Goal: Information Seeking & Learning: Learn about a topic

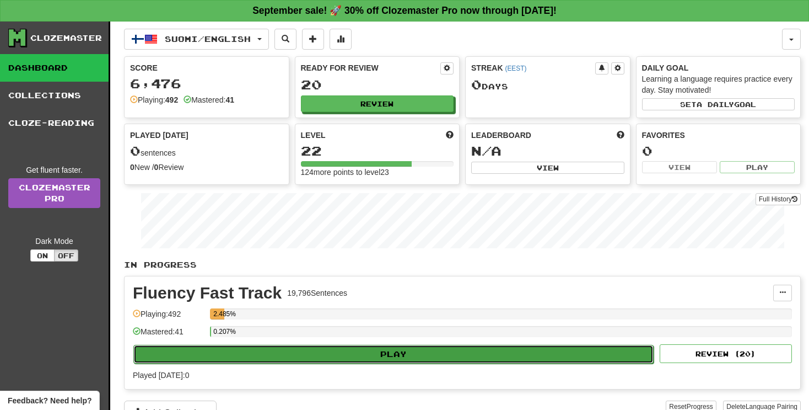
click at [418, 353] on button "Play" at bounding box center [393, 354] width 520 height 19
select select "**"
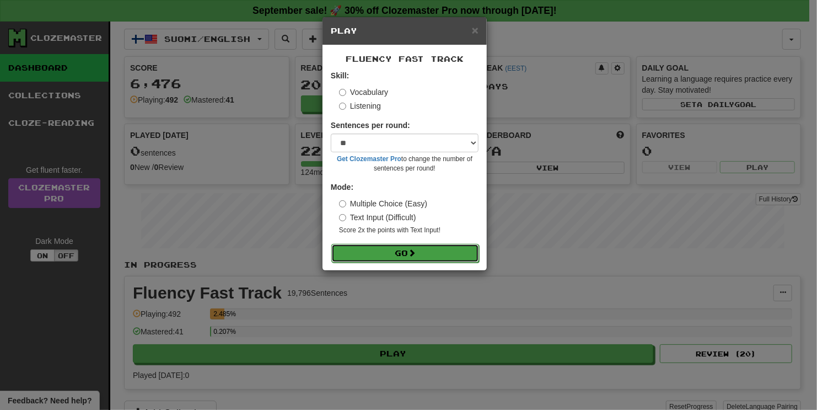
click at [401, 250] on button "Go" at bounding box center [405, 253] width 148 height 19
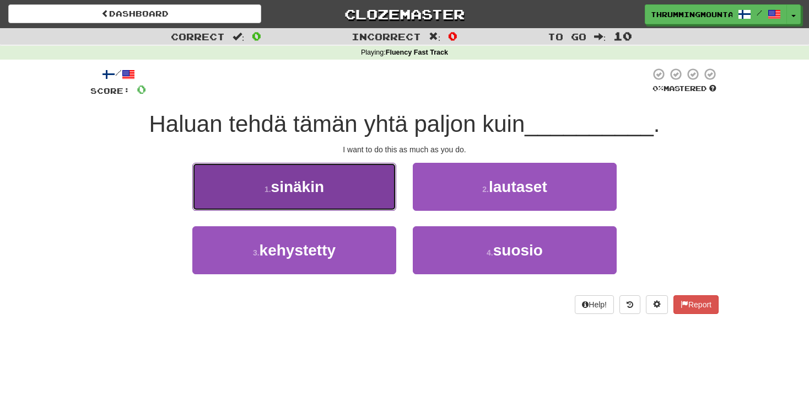
click at [366, 192] on button "1 . sinäkin" at bounding box center [294, 187] width 204 height 48
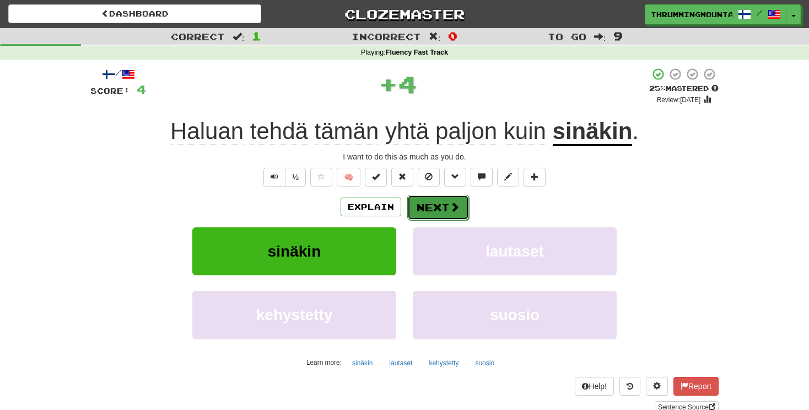
click at [434, 208] on button "Next" at bounding box center [438, 207] width 62 height 25
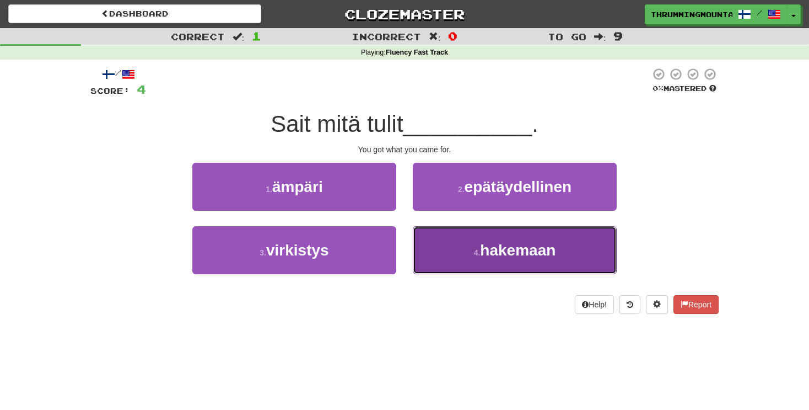
click at [470, 248] on button "4 . hakemaan" at bounding box center [515, 250] width 204 height 48
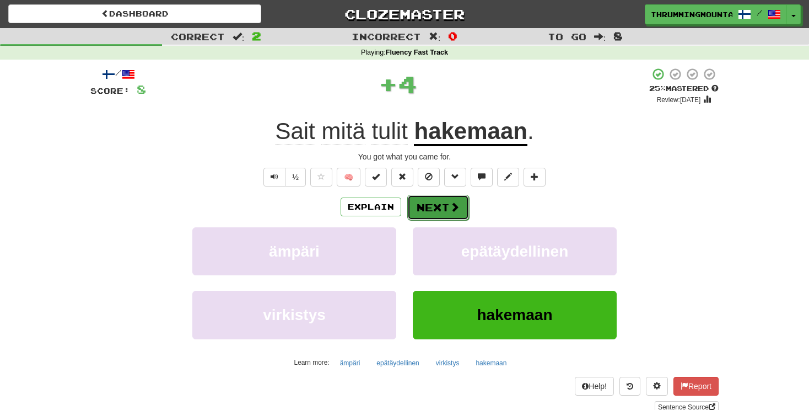
click at [453, 213] on button "Next" at bounding box center [438, 207] width 62 height 25
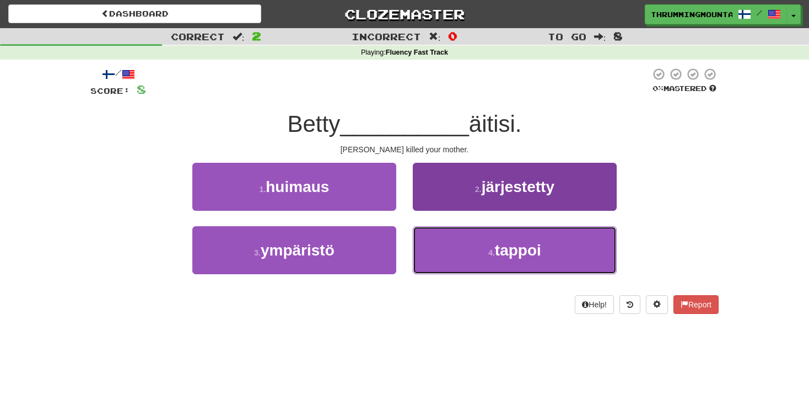
click at [485, 253] on button "4 . tappoi" at bounding box center [515, 250] width 204 height 48
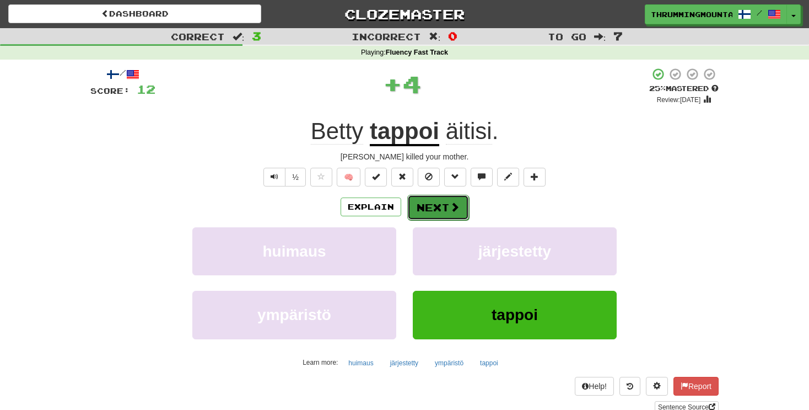
click at [441, 209] on button "Next" at bounding box center [438, 207] width 62 height 25
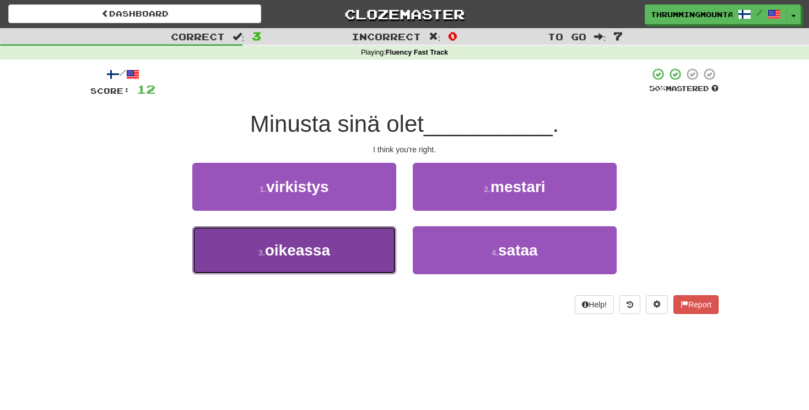
click at [357, 251] on button "3 . oikeassa" at bounding box center [294, 250] width 204 height 48
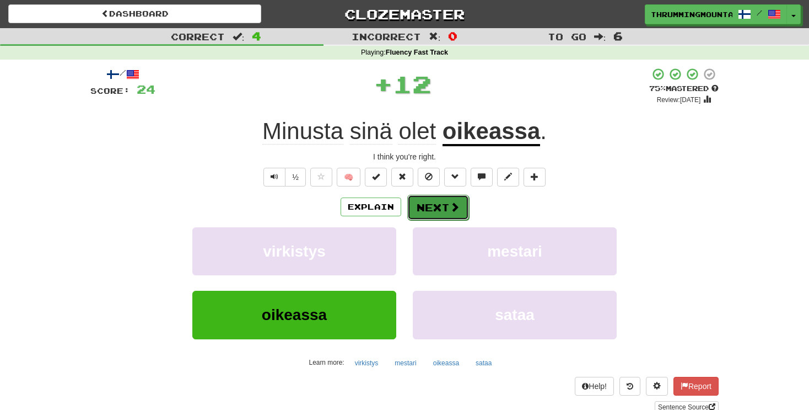
click at [434, 209] on button "Next" at bounding box center [438, 207] width 62 height 25
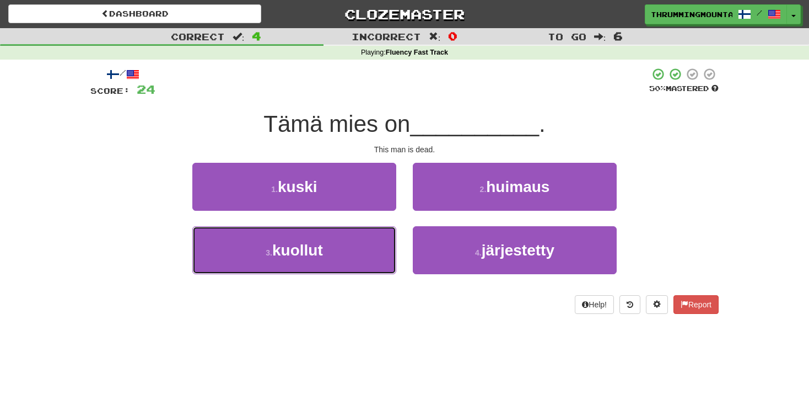
drag, startPoint x: 338, startPoint y: 256, endPoint x: 402, endPoint y: 243, distance: 65.4
click at [339, 256] on button "3 . kuollut" at bounding box center [294, 250] width 204 height 48
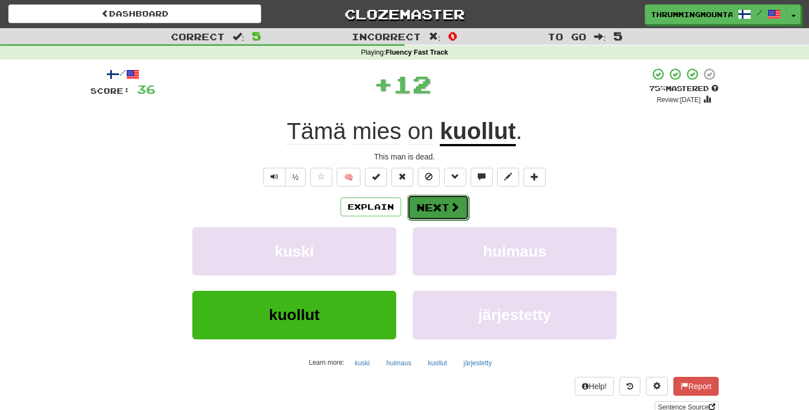
click at [453, 208] on span at bounding box center [455, 207] width 10 height 10
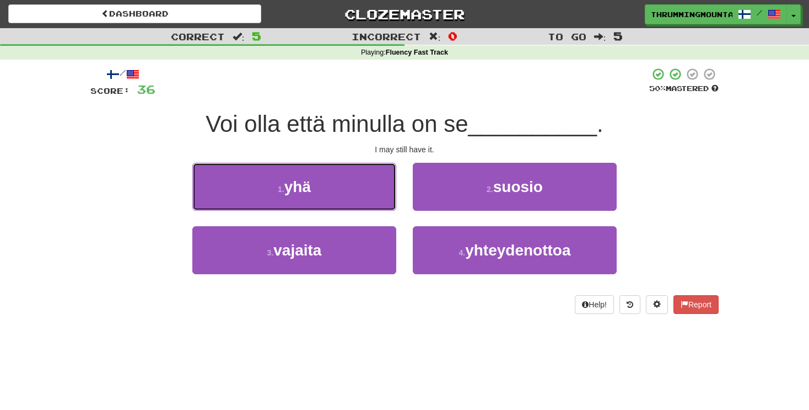
click at [315, 187] on button "1 . yhä" at bounding box center [294, 187] width 204 height 48
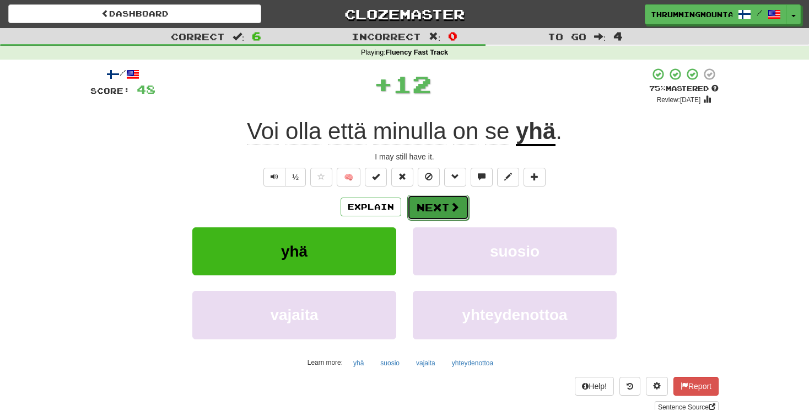
click at [455, 210] on span at bounding box center [455, 207] width 10 height 10
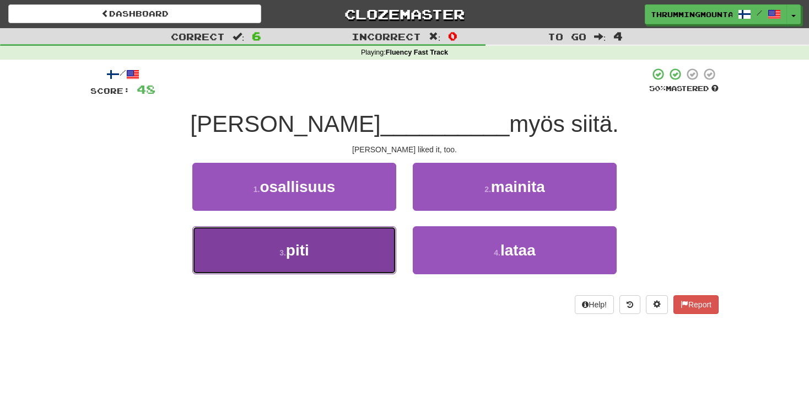
click at [356, 241] on button "3 . piti" at bounding box center [294, 250] width 204 height 48
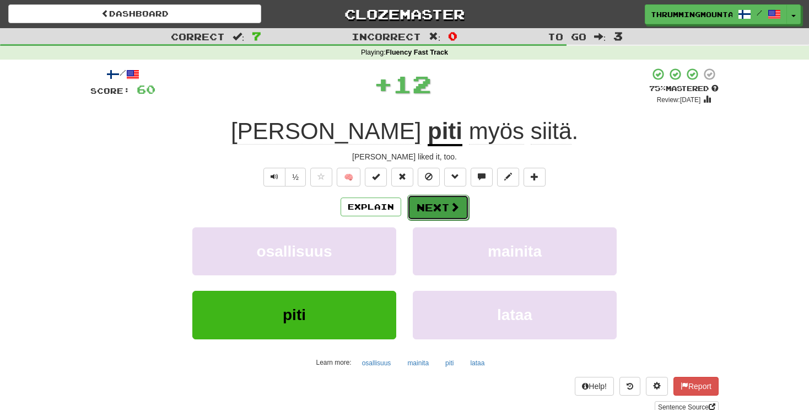
click at [450, 205] on span at bounding box center [455, 207] width 10 height 10
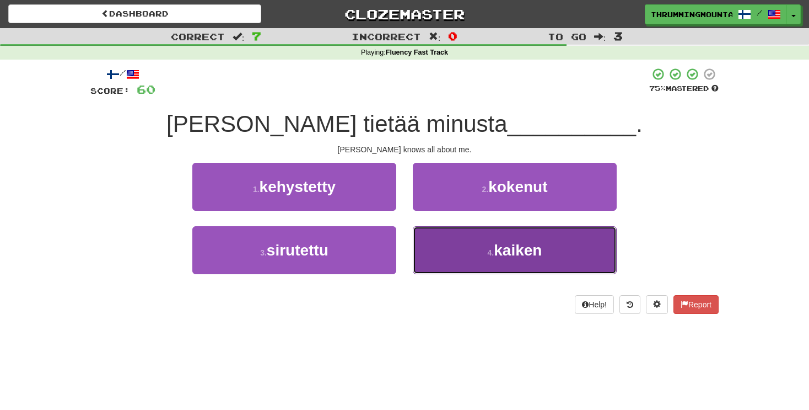
click at [516, 241] on span "kaiken" at bounding box center [518, 249] width 48 height 17
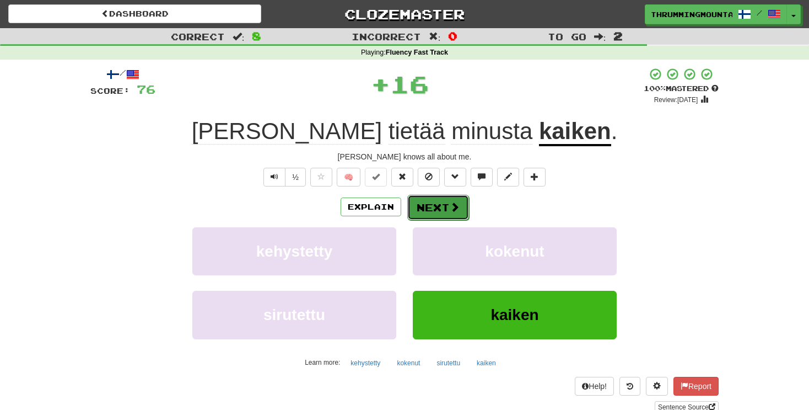
click at [434, 204] on button "Next" at bounding box center [438, 207] width 62 height 25
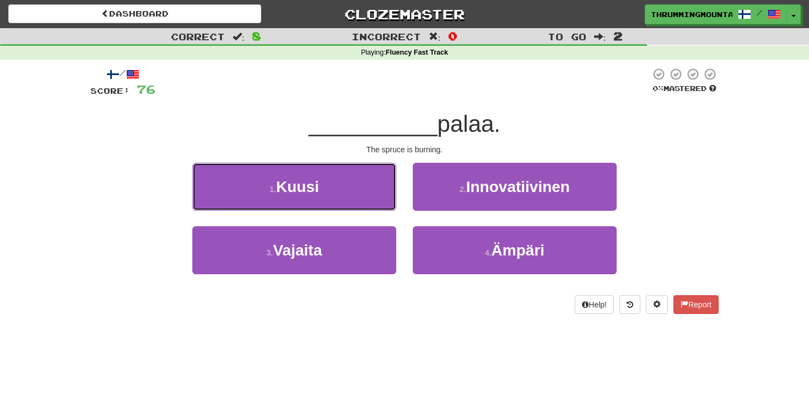
drag, startPoint x: 350, startPoint y: 179, endPoint x: 363, endPoint y: 181, distance: 13.4
click at [350, 180] on button "1 . Kuusi" at bounding box center [294, 187] width 204 height 48
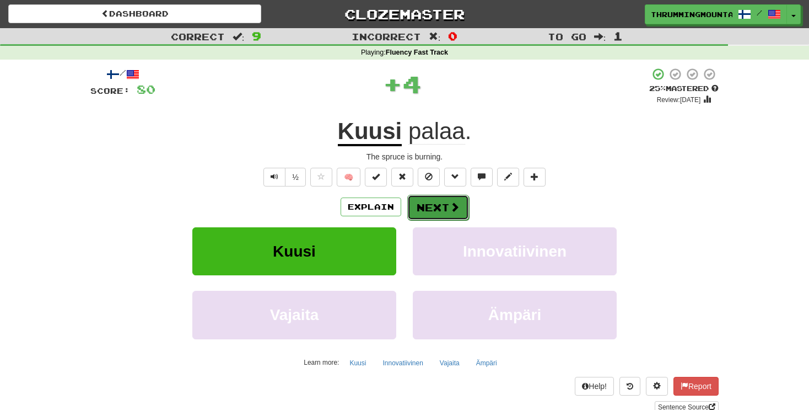
click at [443, 205] on button "Next" at bounding box center [438, 207] width 62 height 25
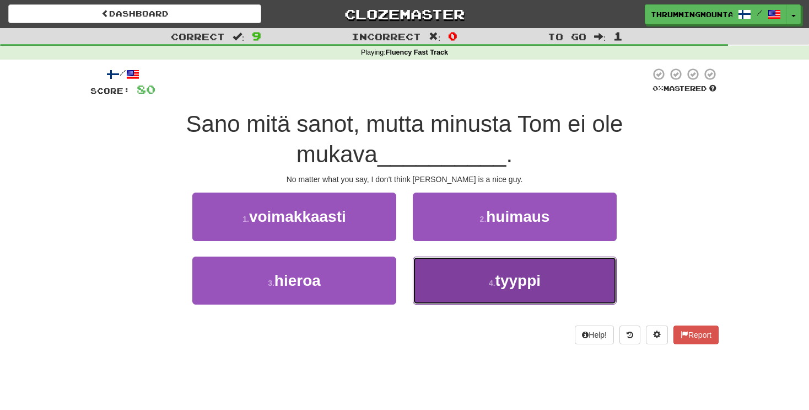
click at [516, 291] on button "4 . tyyppi" at bounding box center [515, 280] width 204 height 48
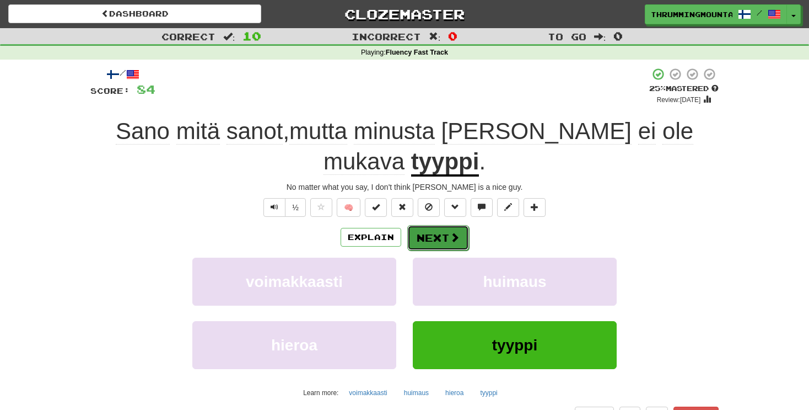
click at [443, 225] on button "Next" at bounding box center [438, 237] width 62 height 25
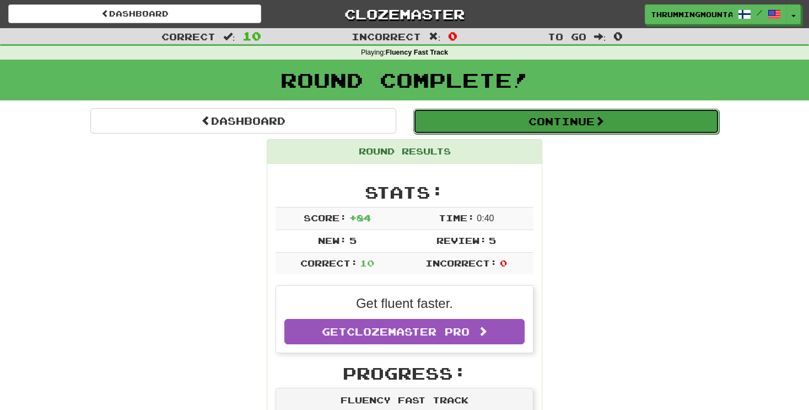
click at [566, 111] on button "Continue" at bounding box center [567, 121] width 306 height 25
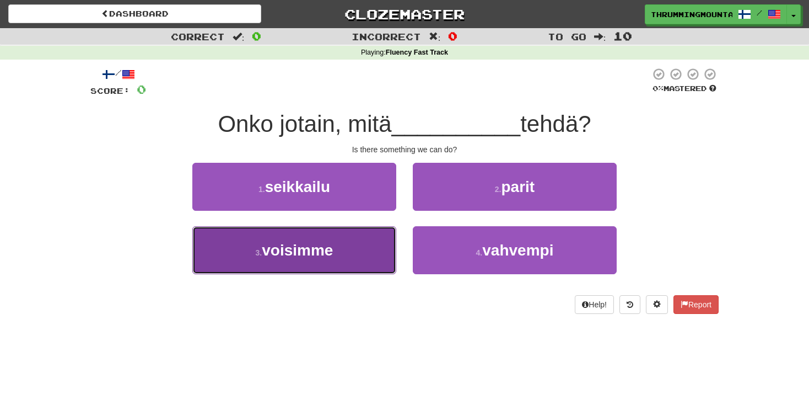
click at [341, 248] on button "3 . voisimme" at bounding box center [294, 250] width 204 height 48
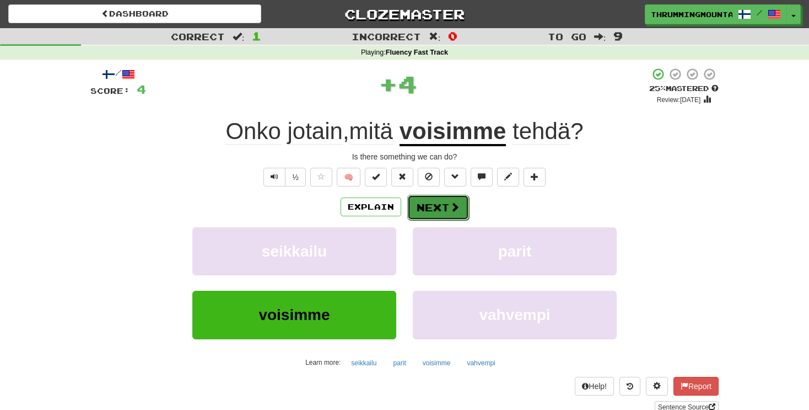
click at [430, 207] on button "Next" at bounding box center [438, 207] width 62 height 25
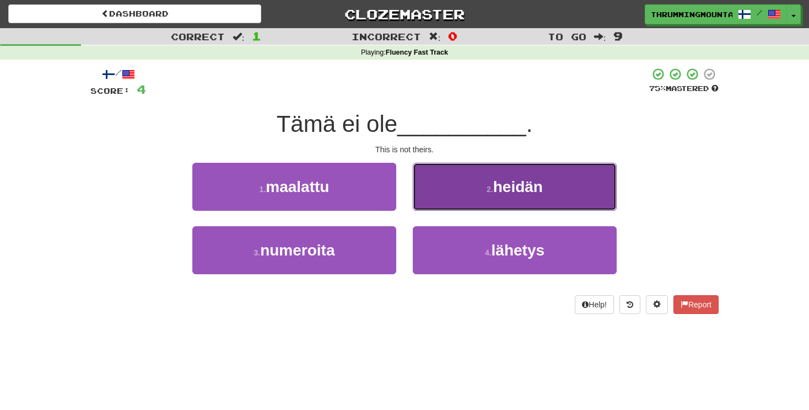
click at [457, 178] on button "2 . heidän" at bounding box center [515, 187] width 204 height 48
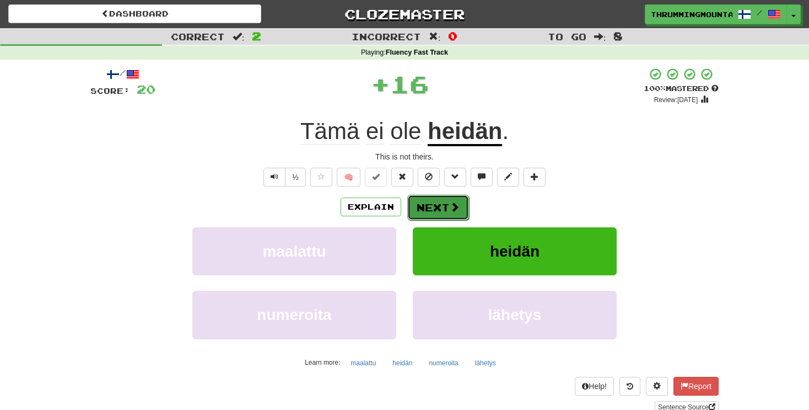
click at [452, 203] on span at bounding box center [455, 207] width 10 height 10
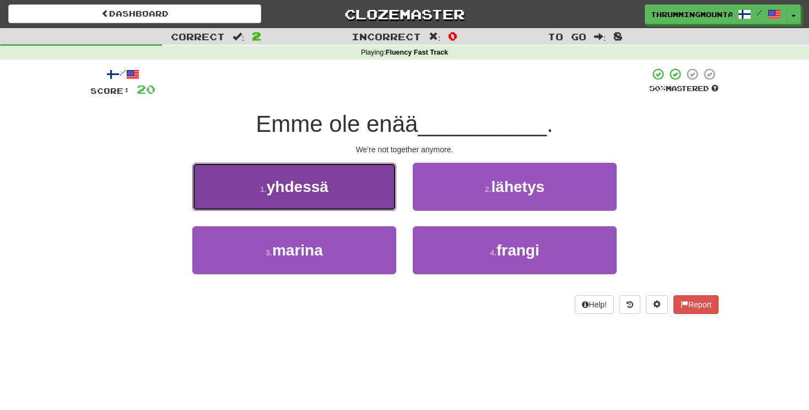
click at [280, 199] on button "1 . yhdessä" at bounding box center [294, 187] width 204 height 48
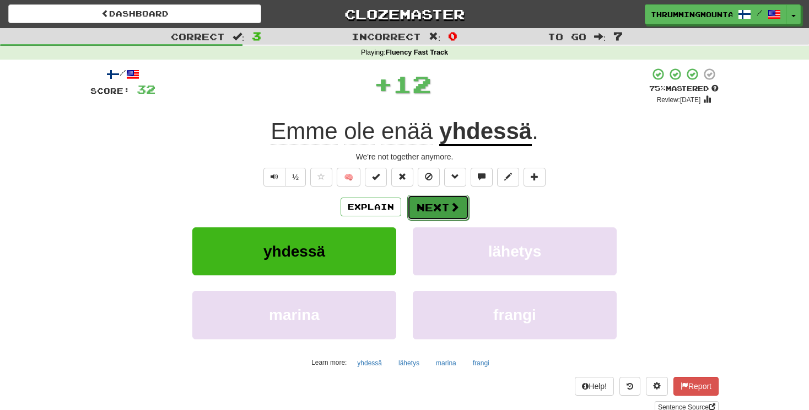
click at [451, 210] on span at bounding box center [455, 207] width 10 height 10
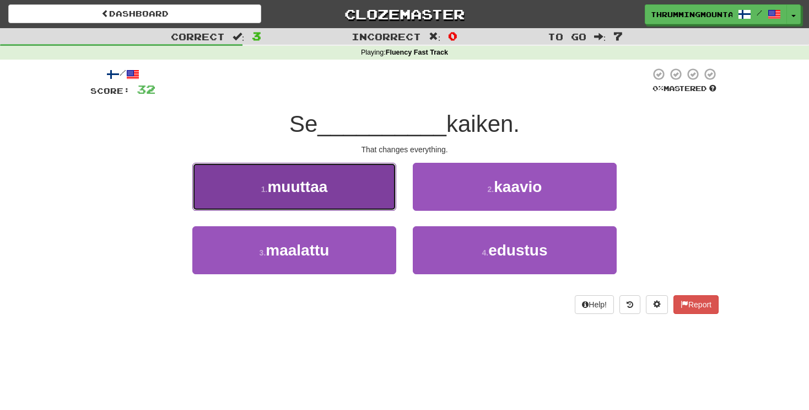
click at [342, 194] on button "1 . muuttaa" at bounding box center [294, 187] width 204 height 48
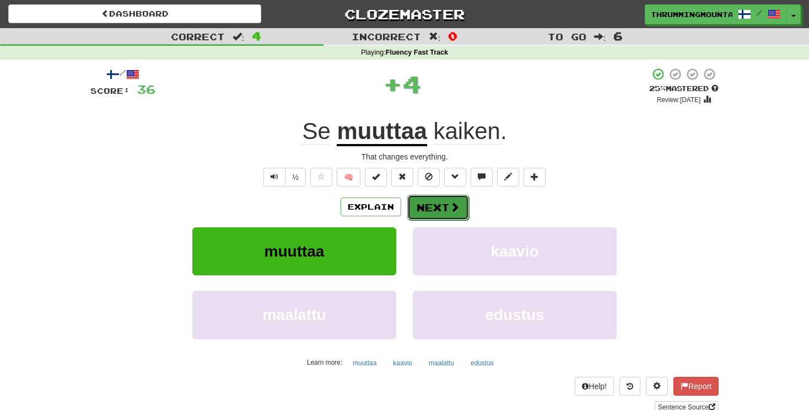
click at [436, 205] on button "Next" at bounding box center [438, 207] width 62 height 25
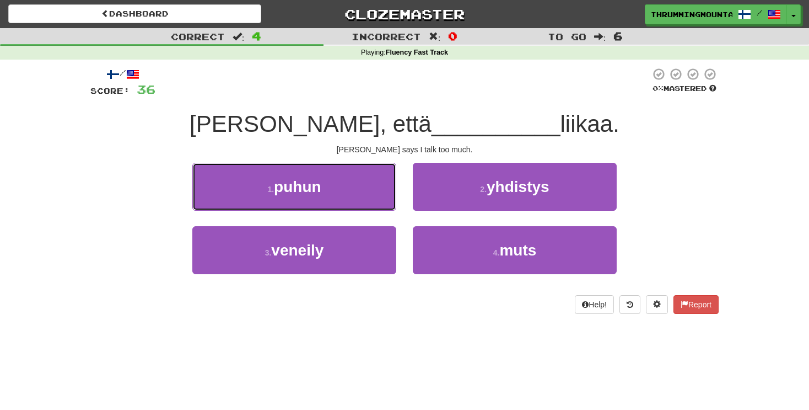
drag, startPoint x: 314, startPoint y: 194, endPoint x: 324, endPoint y: 189, distance: 10.4
click at [315, 194] on span "puhun" at bounding box center [297, 186] width 47 height 17
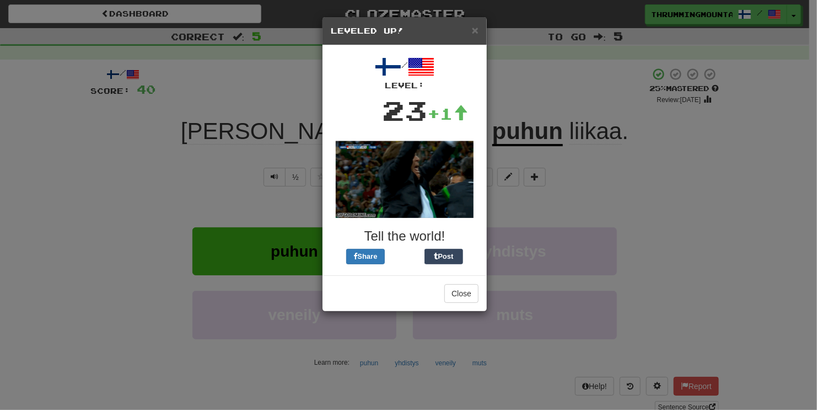
click at [479, 29] on div "× Leveled Up!" at bounding box center [405, 31] width 164 height 28
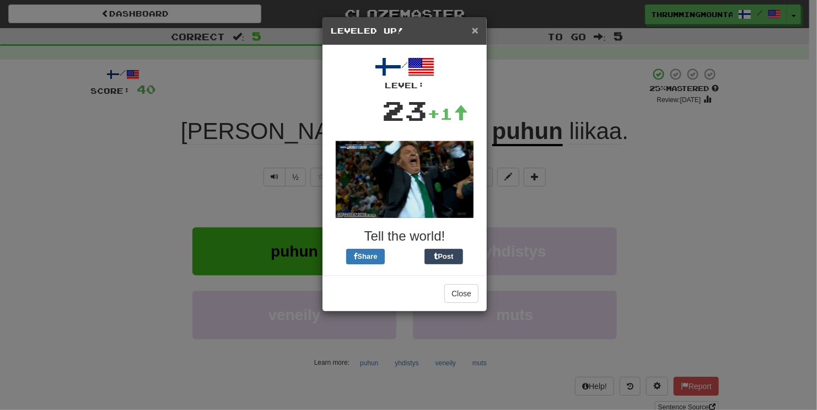
drag, startPoint x: 476, startPoint y: 29, endPoint x: 467, endPoint y: 88, distance: 59.7
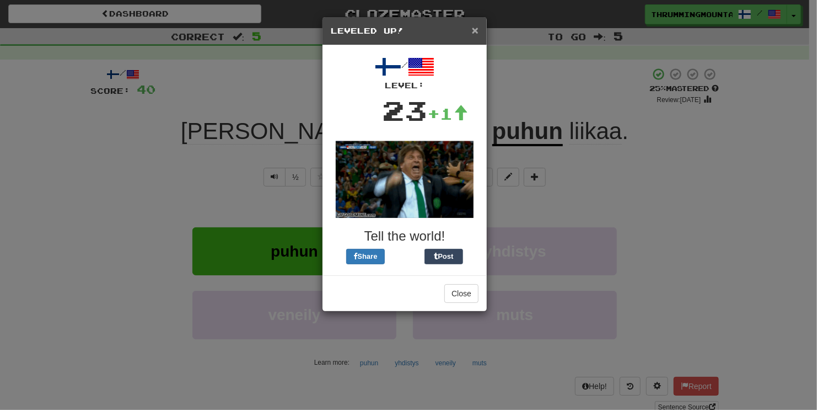
click at [475, 29] on span "×" at bounding box center [475, 30] width 7 height 13
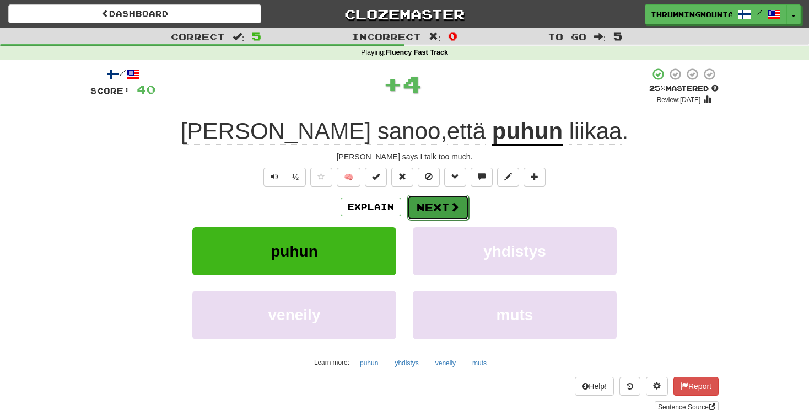
click at [443, 210] on button "Next" at bounding box center [438, 207] width 62 height 25
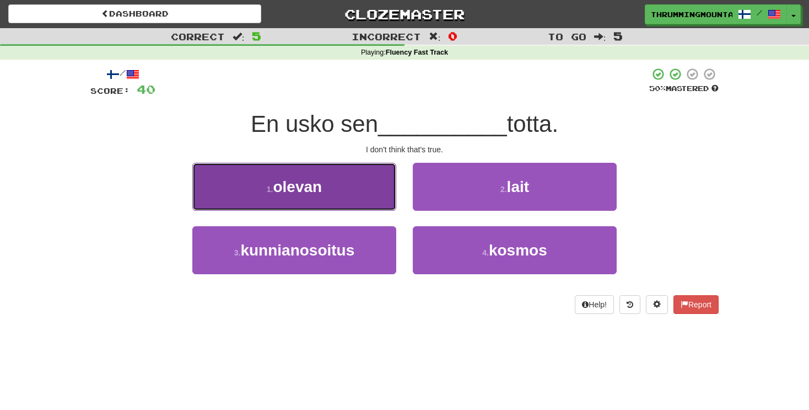
click at [336, 186] on button "1 . olevan" at bounding box center [294, 187] width 204 height 48
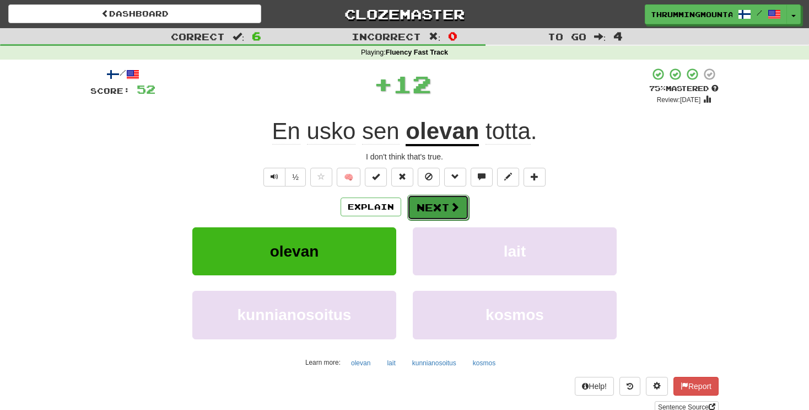
click at [447, 213] on button "Next" at bounding box center [438, 207] width 62 height 25
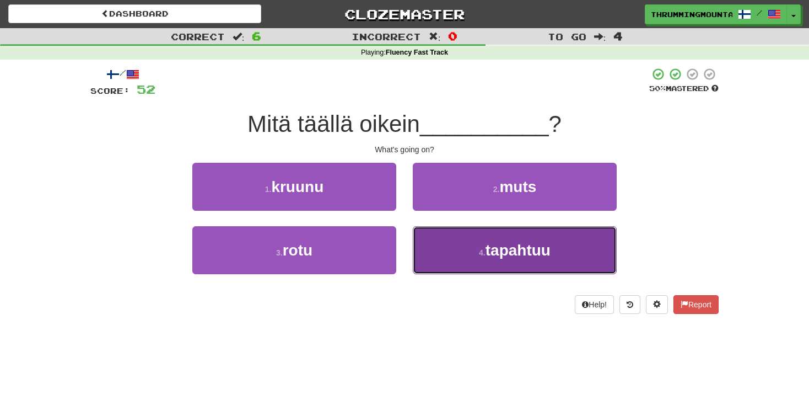
click at [481, 250] on small "4 ." at bounding box center [482, 252] width 7 height 9
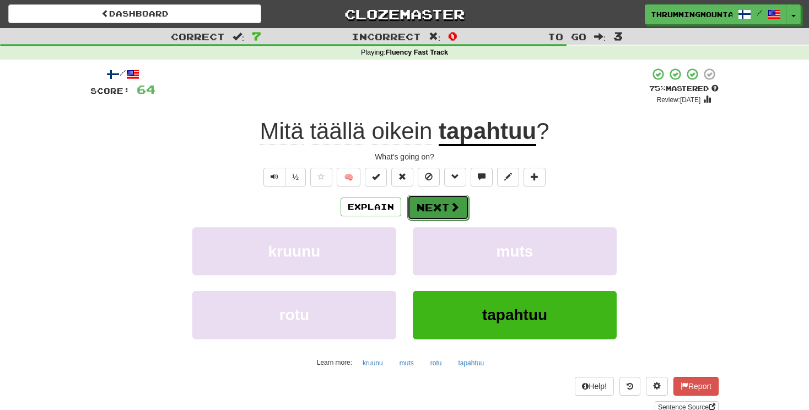
click at [445, 206] on button "Next" at bounding box center [438, 207] width 62 height 25
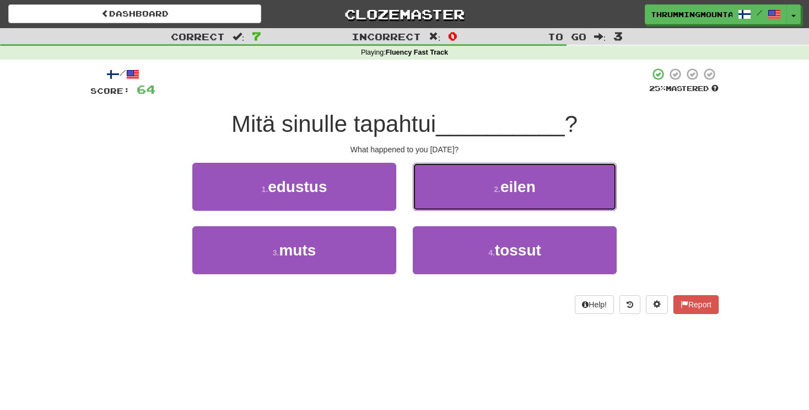
click at [492, 188] on button "2 . eilen" at bounding box center [515, 187] width 204 height 48
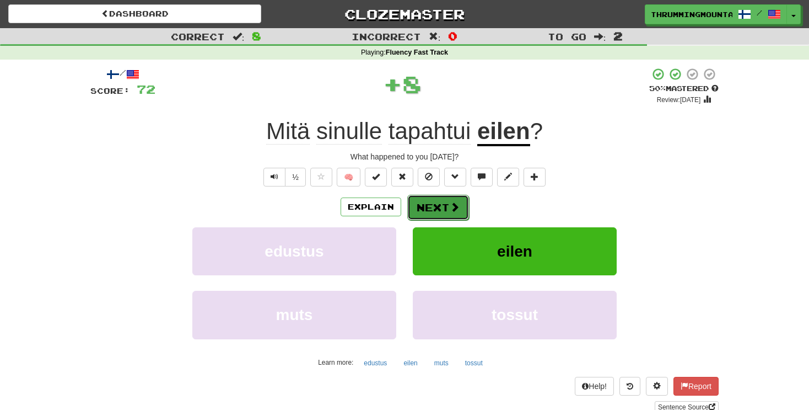
click at [436, 202] on button "Next" at bounding box center [438, 207] width 62 height 25
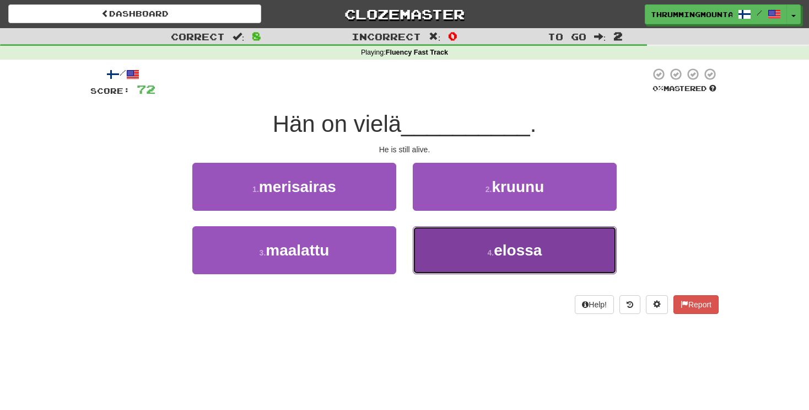
click at [520, 254] on span "elossa" at bounding box center [518, 249] width 48 height 17
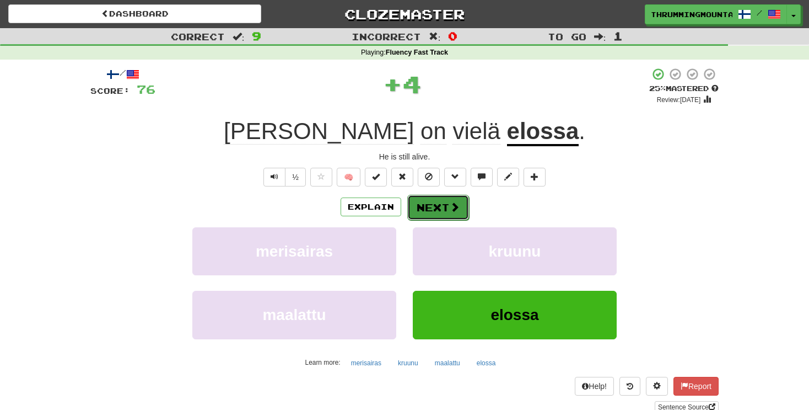
click at [447, 212] on button "Next" at bounding box center [438, 207] width 62 height 25
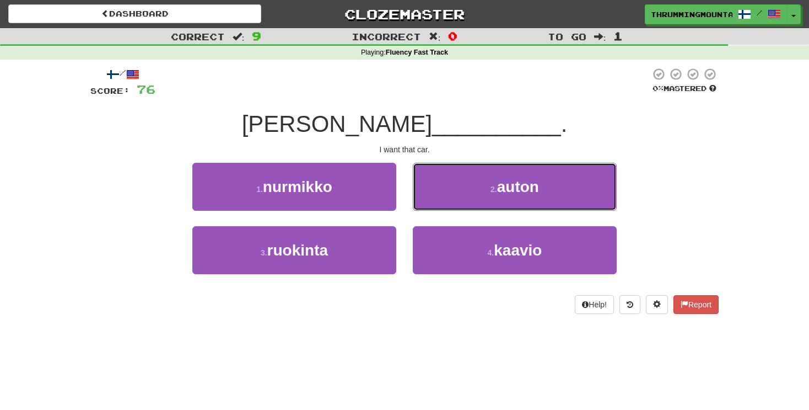
drag, startPoint x: 519, startPoint y: 188, endPoint x: 511, endPoint y: 186, distance: 8.6
click at [519, 188] on span "auton" at bounding box center [518, 186] width 42 height 17
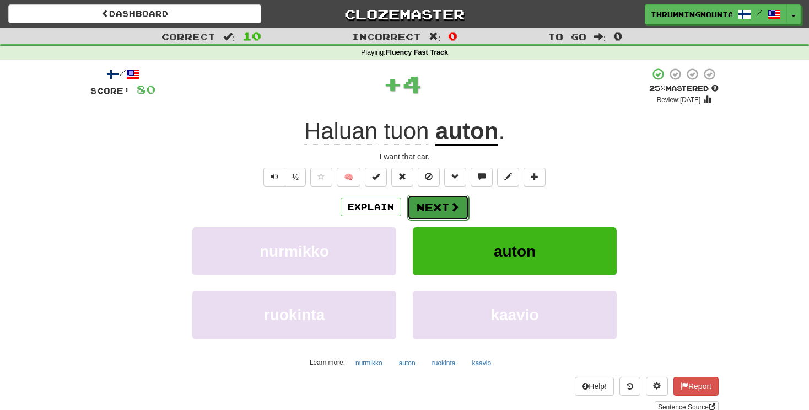
click at [426, 205] on button "Next" at bounding box center [438, 207] width 62 height 25
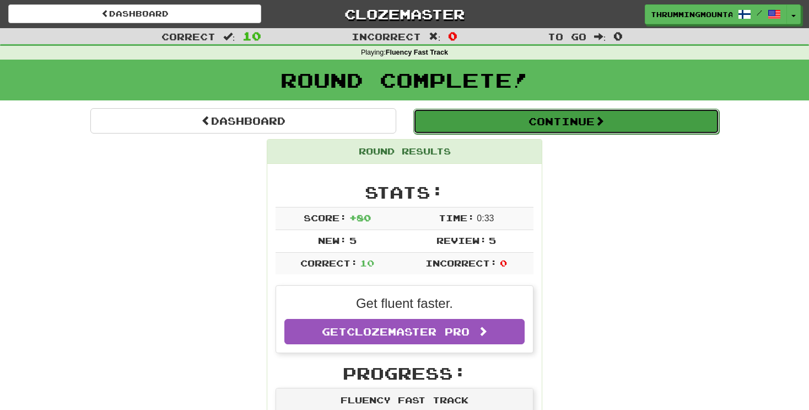
click at [564, 121] on button "Continue" at bounding box center [567, 121] width 306 height 25
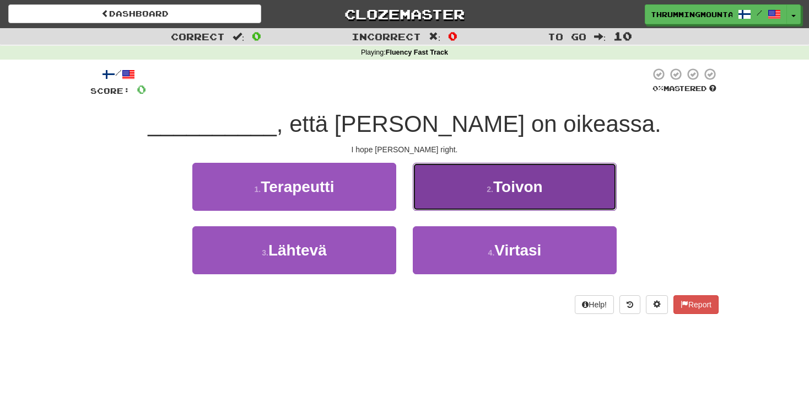
click at [528, 186] on span "Toivon" at bounding box center [518, 186] width 50 height 17
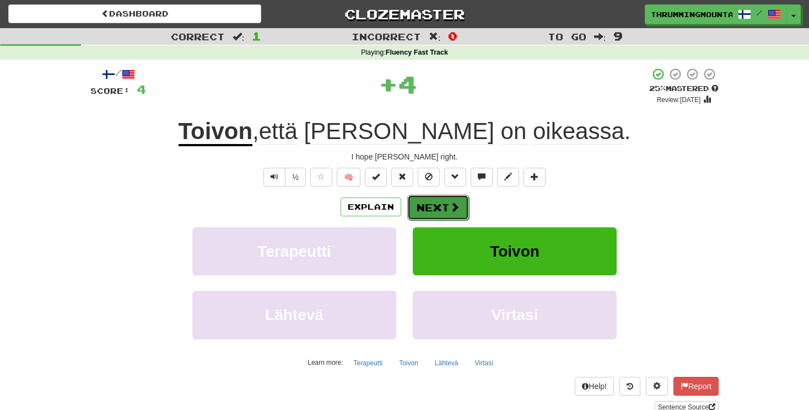
click at [438, 212] on button "Next" at bounding box center [438, 207] width 62 height 25
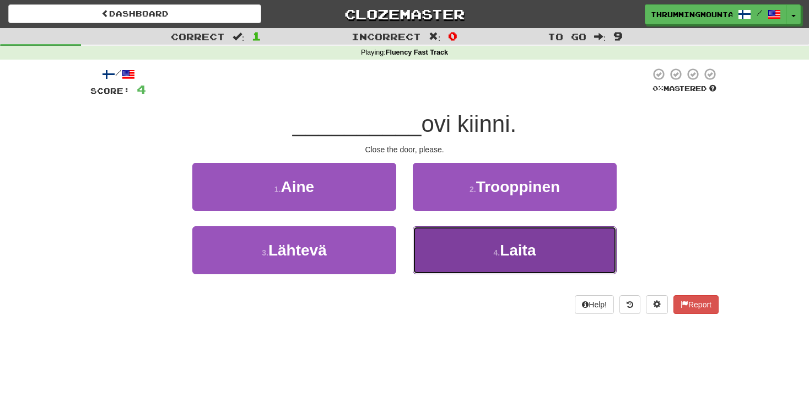
click at [469, 252] on button "4 . Laita" at bounding box center [515, 250] width 204 height 48
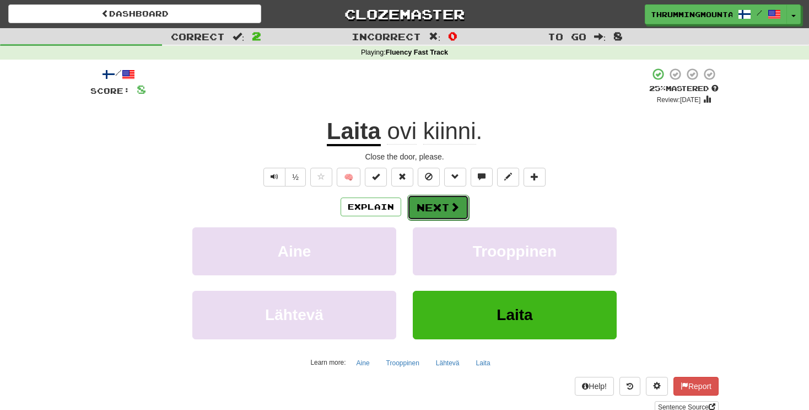
click at [442, 202] on button "Next" at bounding box center [438, 207] width 62 height 25
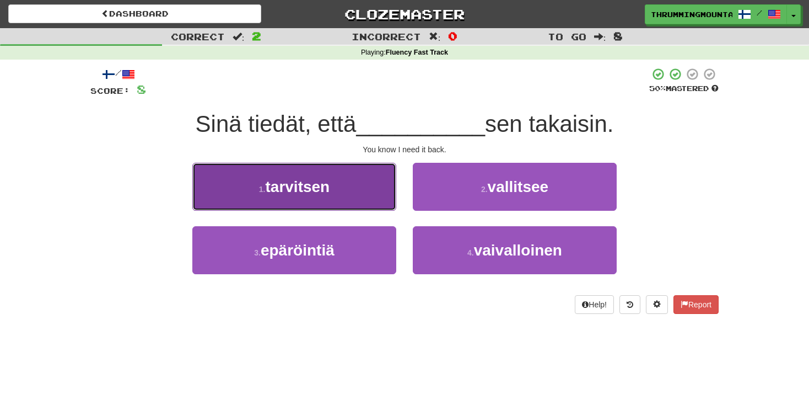
click at [330, 199] on button "1 . tarvitsen" at bounding box center [294, 187] width 204 height 48
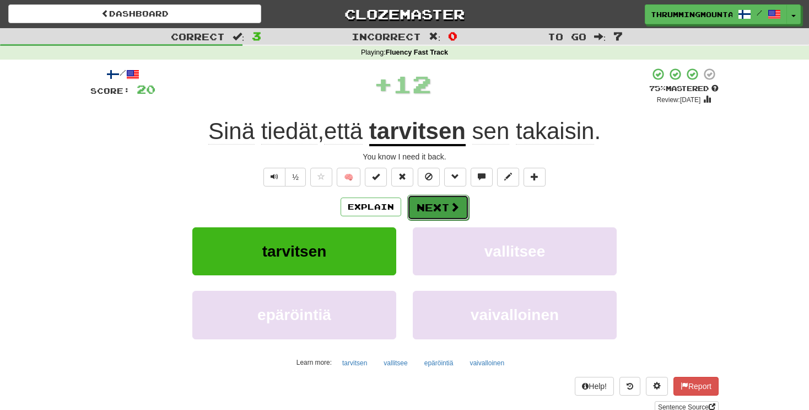
click at [432, 202] on button "Next" at bounding box center [438, 207] width 62 height 25
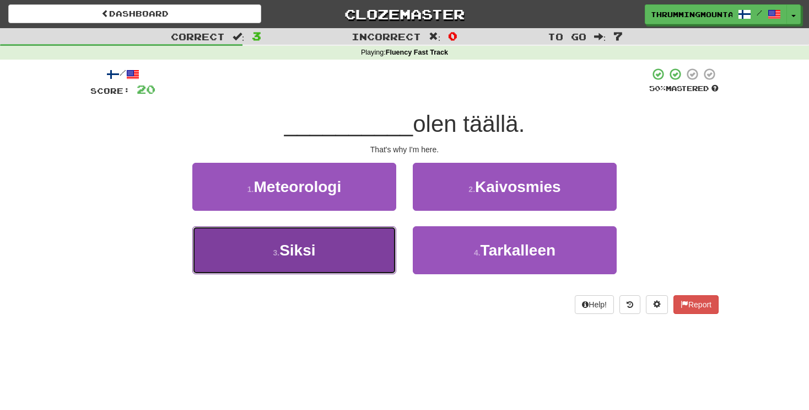
click at [345, 248] on button "3 . Siksi" at bounding box center [294, 250] width 204 height 48
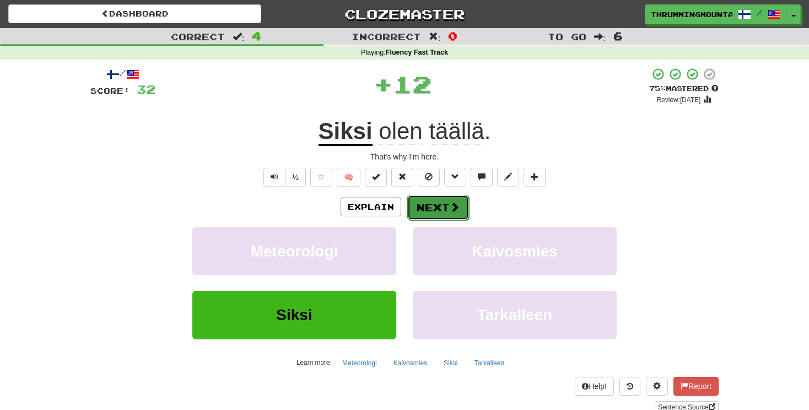
click at [441, 210] on button "Next" at bounding box center [438, 207] width 62 height 25
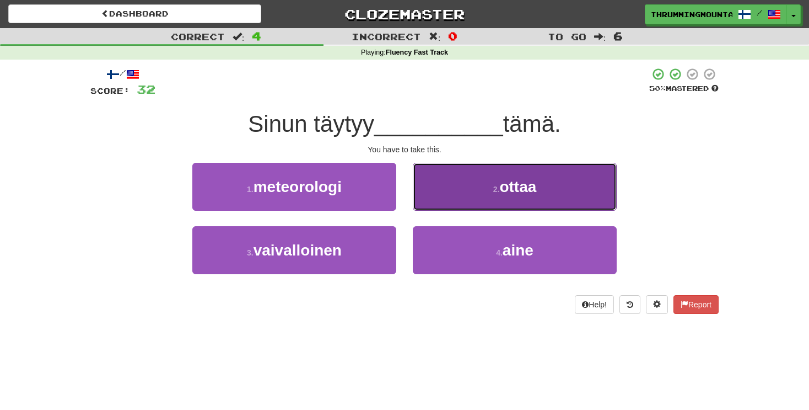
click at [535, 194] on span "ottaa" at bounding box center [518, 186] width 37 height 17
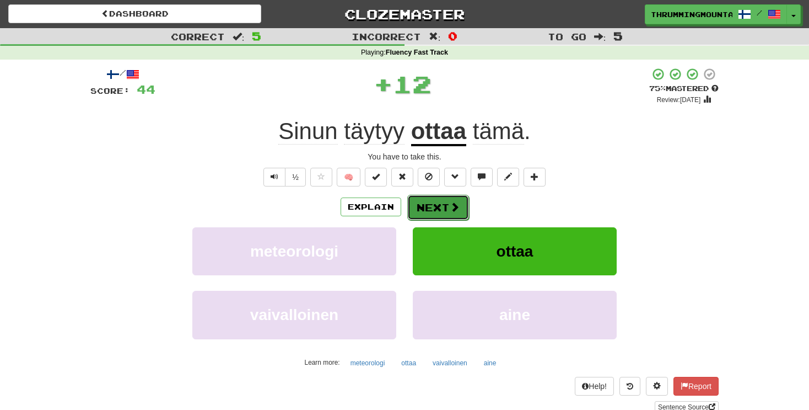
click at [449, 214] on button "Next" at bounding box center [438, 207] width 62 height 25
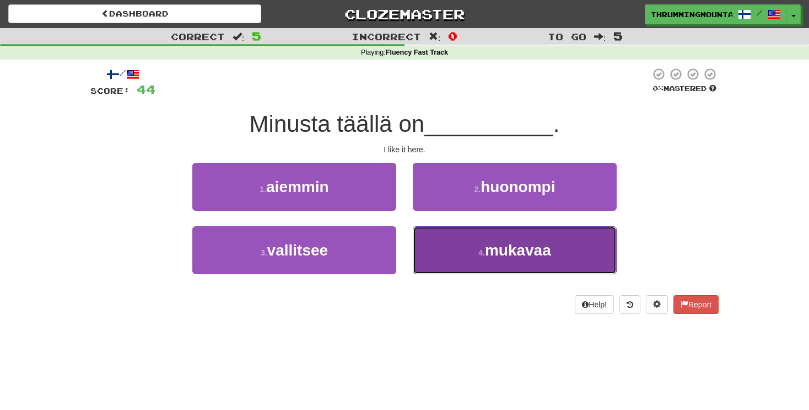
click at [508, 262] on button "4 . mukavaa" at bounding box center [515, 250] width 204 height 48
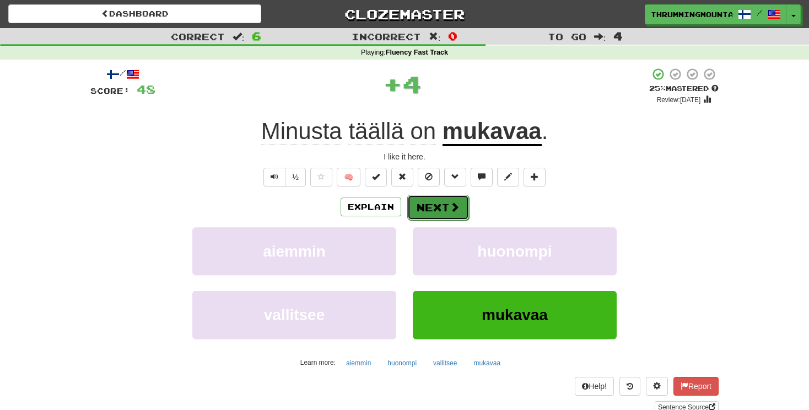
click at [434, 207] on button "Next" at bounding box center [438, 207] width 62 height 25
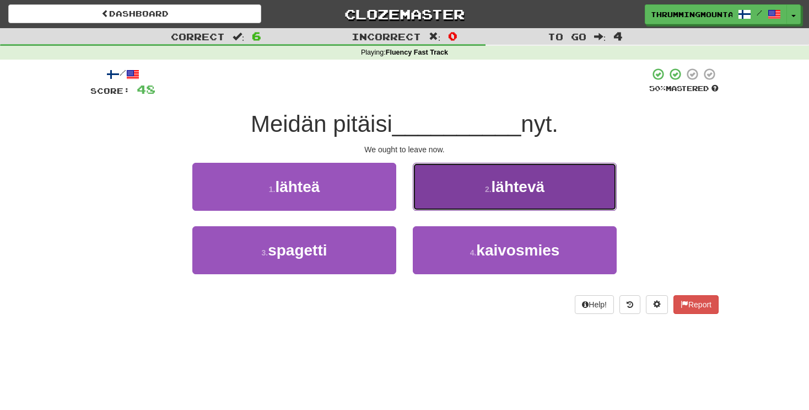
click at [501, 181] on span "lähtevä" at bounding box center [518, 186] width 53 height 17
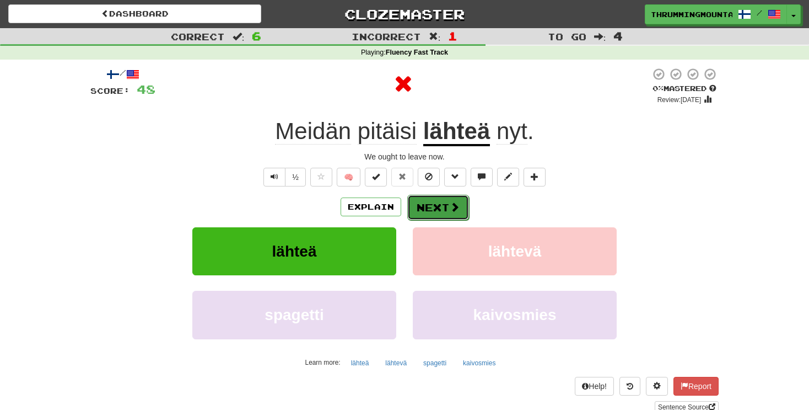
click at [438, 200] on button "Next" at bounding box center [438, 207] width 62 height 25
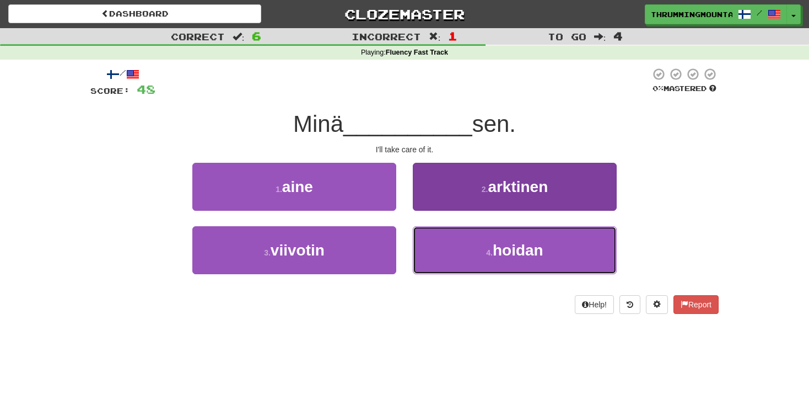
click at [482, 260] on button "4 . hoidan" at bounding box center [515, 250] width 204 height 48
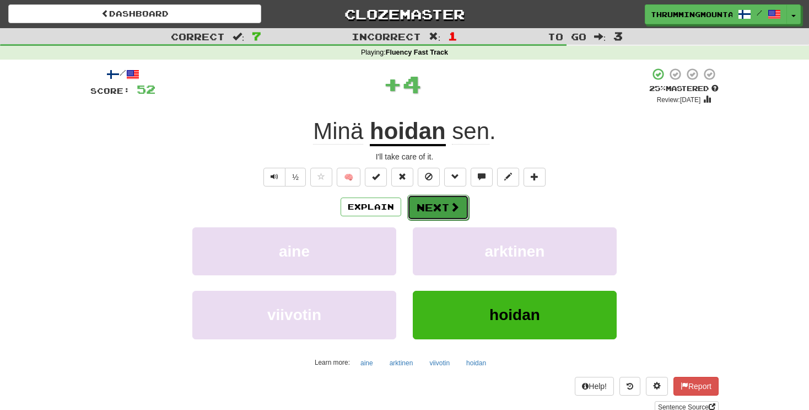
click at [455, 210] on span at bounding box center [455, 207] width 10 height 10
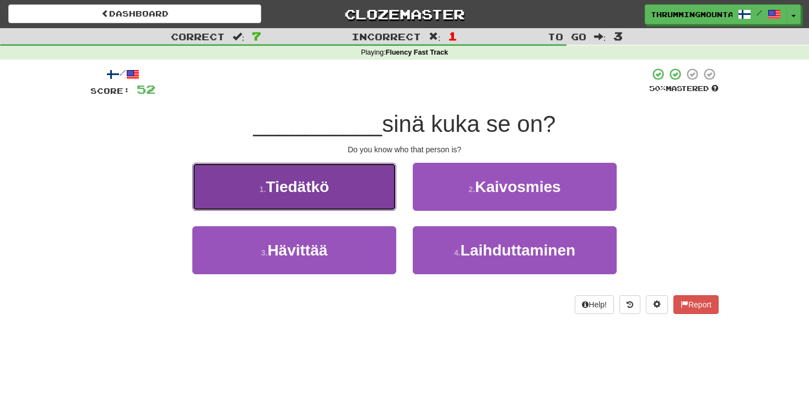
click at [321, 184] on span "Tiedätkö" at bounding box center [297, 186] width 63 height 17
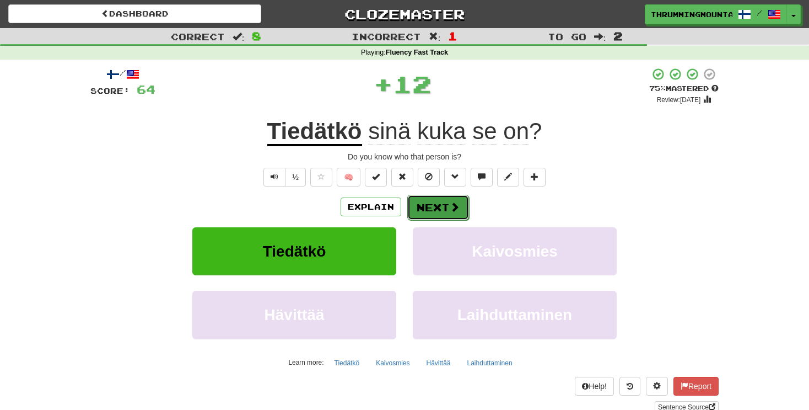
click at [445, 208] on button "Next" at bounding box center [438, 207] width 62 height 25
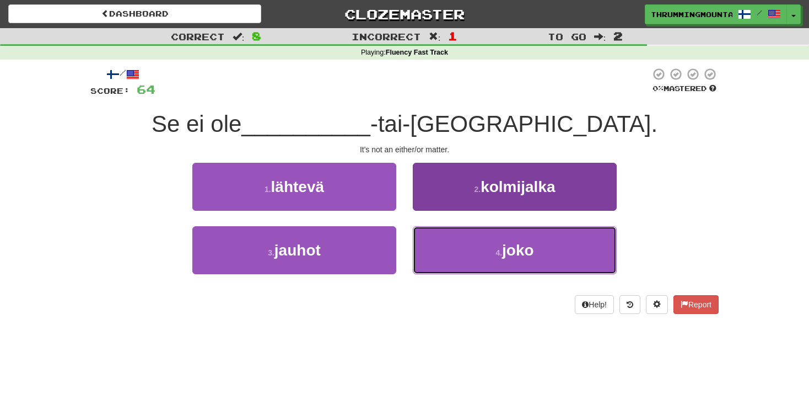
click at [502, 249] on small "4 ." at bounding box center [499, 252] width 7 height 9
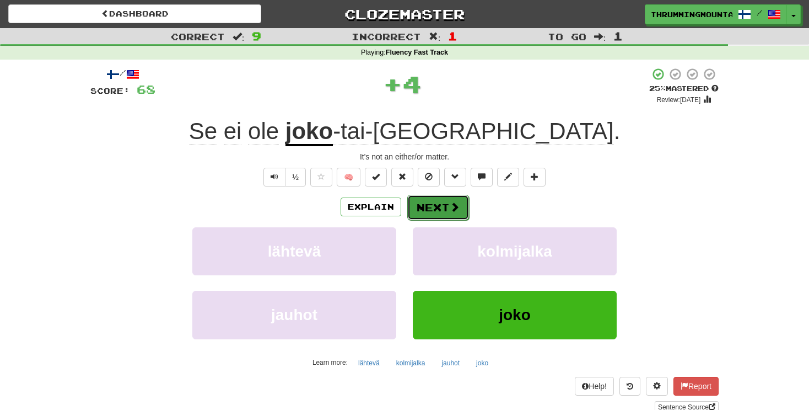
click at [444, 206] on button "Next" at bounding box center [438, 207] width 62 height 25
